Goal: Task Accomplishment & Management: Use online tool/utility

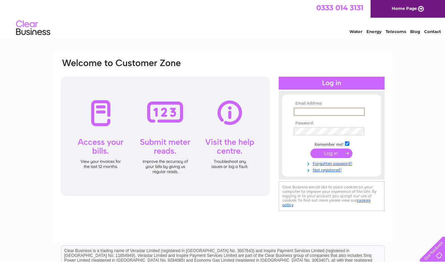
type input "info@rosebankhousebnb.com"
click at [335, 157] on input "submit" at bounding box center [331, 154] width 42 height 10
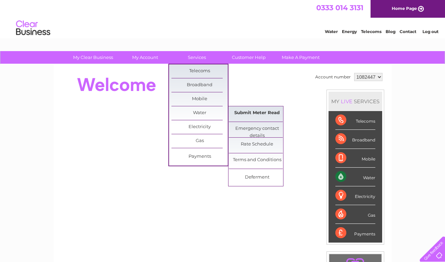
click at [254, 112] on link "Submit Meter Read" at bounding box center [257, 113] width 56 height 14
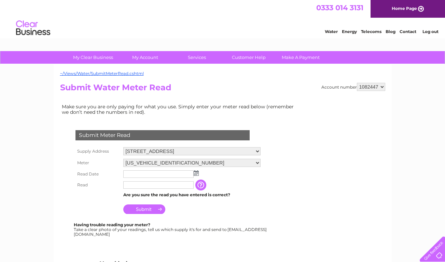
click at [197, 176] on img at bounding box center [195, 173] width 5 height 5
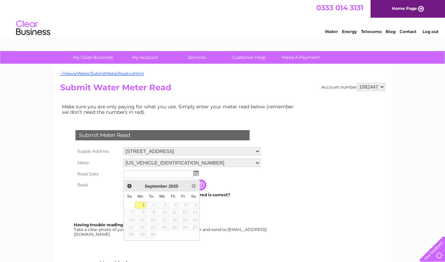
click at [142, 204] on link "1" at bounding box center [140, 205] width 11 height 7
type input "2025/09/01"
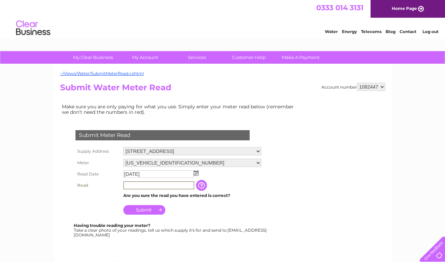
click at [149, 190] on input "text" at bounding box center [158, 186] width 71 height 8
type input "02430"
click at [150, 215] on input "Submit" at bounding box center [144, 210] width 42 height 10
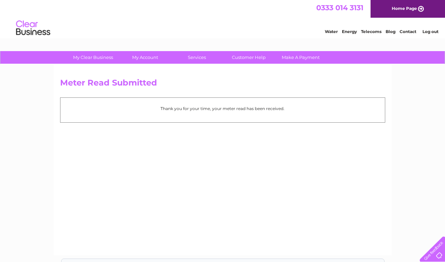
click at [435, 32] on link "Log out" at bounding box center [430, 31] width 16 height 5
